Goal: Task Accomplishment & Management: Manage account settings

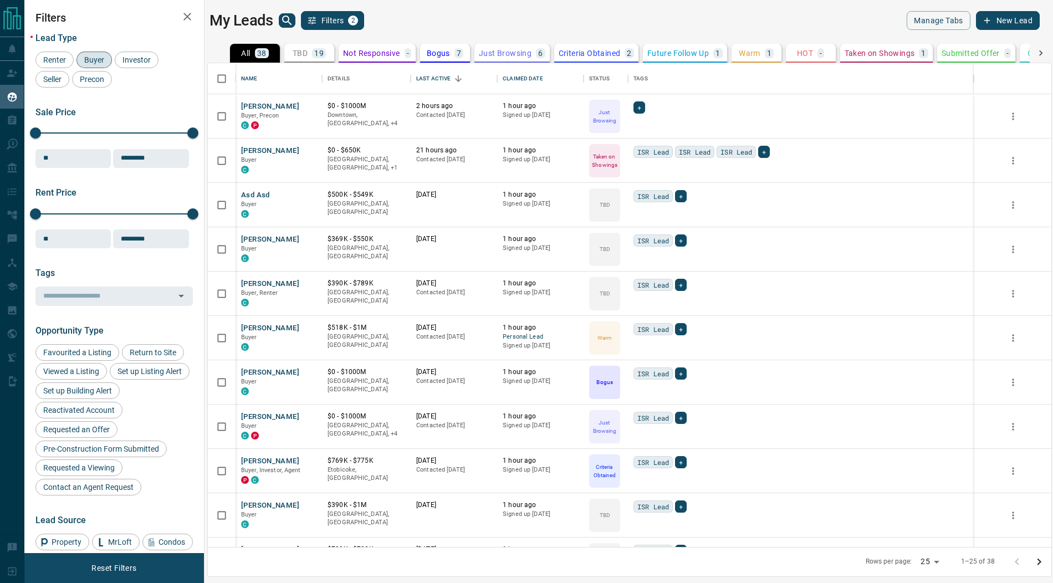
scroll to position [484, 844]
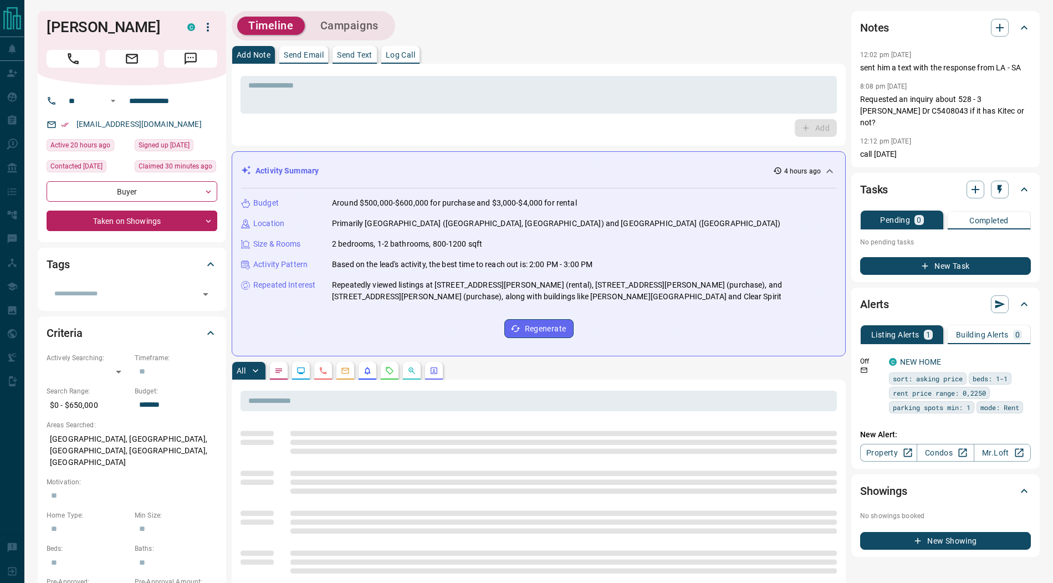
click at [205, 27] on icon "button" at bounding box center [207, 27] width 13 height 13
click at [200, 46] on li "Reassign Lead" at bounding box center [184, 49] width 65 height 17
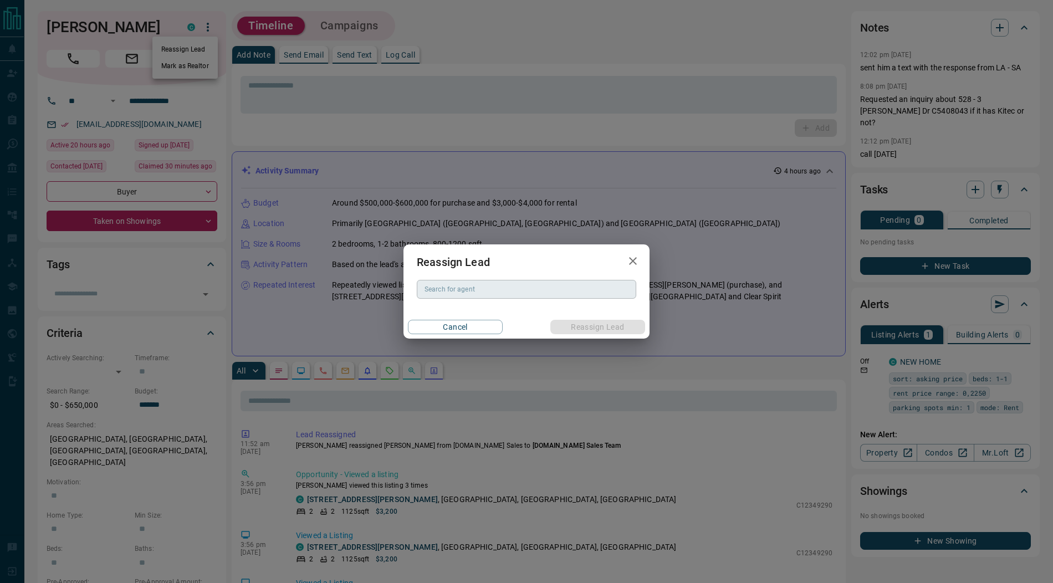
click at [451, 290] on div "Search for agent Search for agent" at bounding box center [527, 289] width 220 height 19
click at [468, 309] on li "[PERSON_NAME]" at bounding box center [527, 311] width 220 height 17
type input "**********"
click at [568, 328] on button "Reassign Lead" at bounding box center [597, 327] width 95 height 14
